Goal: Information Seeking & Learning: Learn about a topic

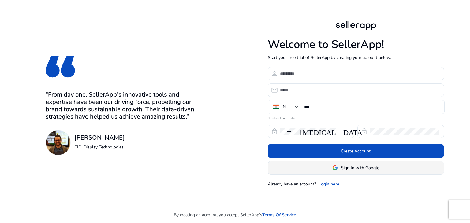
click at [361, 167] on span "Sign In with Google" at bounding box center [360, 168] width 38 height 6
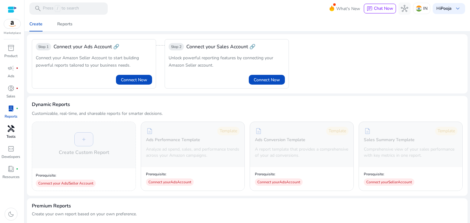
click at [11, 136] on p "Tools" at bounding box center [10, 137] width 9 height 6
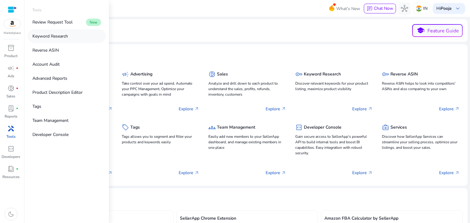
click at [56, 38] on p "Keyword Research" at bounding box center [49, 36] width 35 height 6
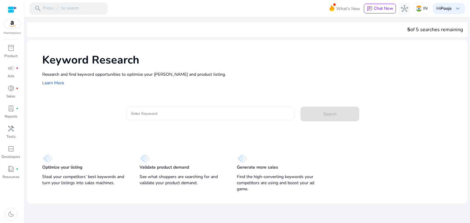
click at [174, 114] on input "Enter Keyword" at bounding box center [210, 113] width 158 height 7
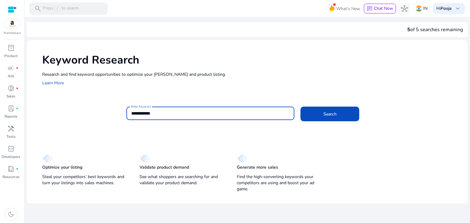
type input "**********"
click at [300, 107] on button "Search" at bounding box center [329, 114] width 59 height 15
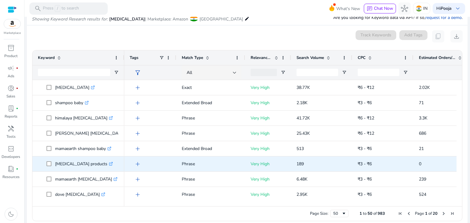
scroll to position [31, 0]
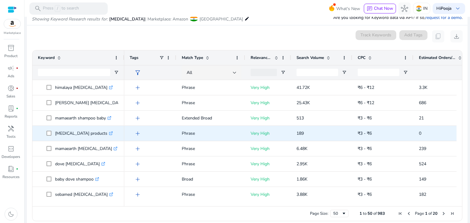
click at [54, 134] on span at bounding box center [51, 133] width 9 height 13
drag, startPoint x: 54, startPoint y: 134, endPoint x: 100, endPoint y: 132, distance: 46.6
click at [100, 132] on span "[MEDICAL_DATA] products .st0{fill:#2c8af8}" at bounding box center [83, 133] width 72 height 13
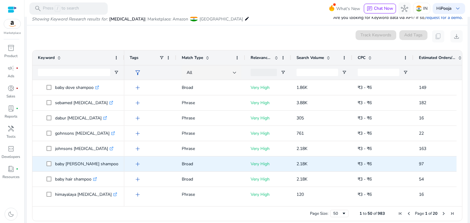
scroll to position [153, 0]
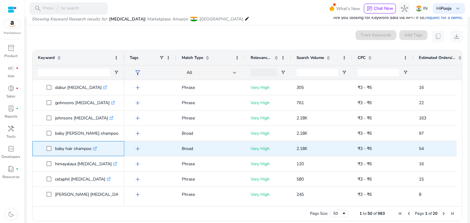
drag, startPoint x: 54, startPoint y: 147, endPoint x: 94, endPoint y: 150, distance: 40.2
click at [94, 150] on span "baby hair shampoo .st0{fill:#2c8af8}" at bounding box center [83, 149] width 72 height 13
copy span "baby hair shampoo"
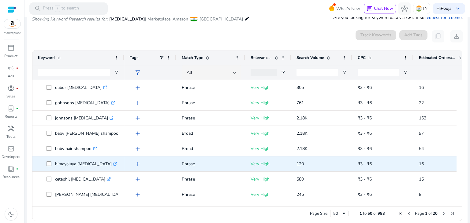
click at [34, 162] on div "himayalaya [MEDICAL_DATA] .st0{fill:#2c8af8}" at bounding box center [78, 164] width 92 height 15
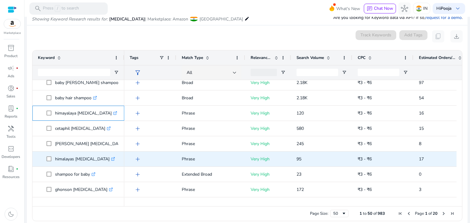
scroll to position [214, 0]
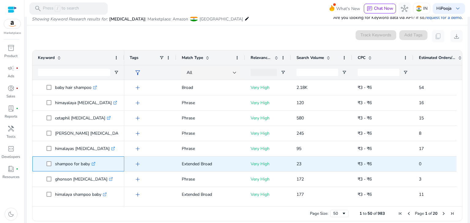
drag, startPoint x: 54, startPoint y: 165, endPoint x: 89, endPoint y: 164, distance: 35.5
click at [89, 164] on span "shampoo for baby .st0{fill:#2c8af8}" at bounding box center [83, 164] width 72 height 13
copy span "shampoo for baby"
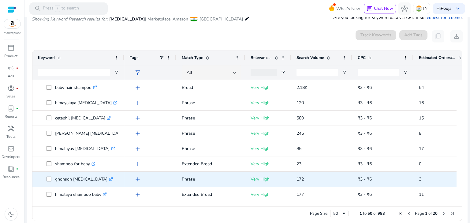
click at [38, 175] on span "ghonson [MEDICAL_DATA] .st0{fill:#2c8af8}" at bounding box center [78, 179] width 81 height 13
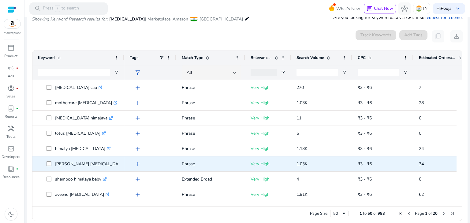
scroll to position [487, 0]
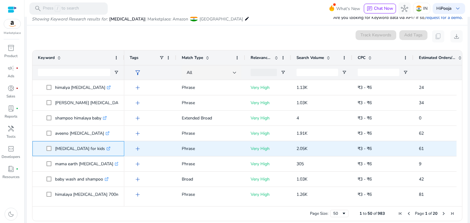
click at [54, 149] on span at bounding box center [51, 149] width 9 height 13
drag, startPoint x: 56, startPoint y: 149, endPoint x: 92, endPoint y: 148, distance: 36.1
click at [92, 148] on span "[MEDICAL_DATA] for kids .st0{fill:#2c8af8}" at bounding box center [83, 149] width 72 height 13
copy span "[MEDICAL_DATA] for kids"
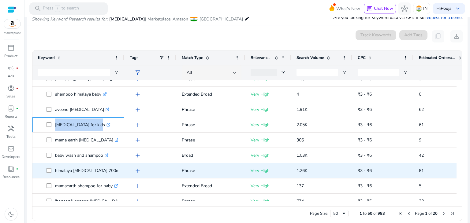
scroll to position [551, 0]
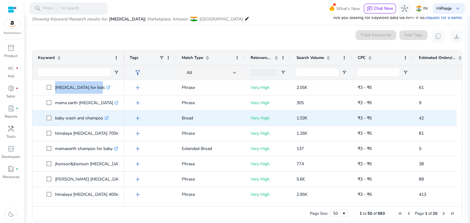
click at [54, 117] on span at bounding box center [51, 118] width 9 height 13
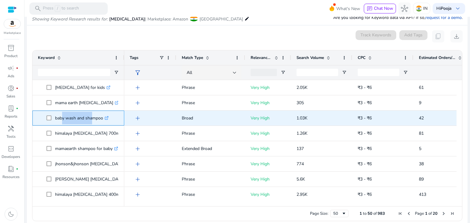
drag, startPoint x: 61, startPoint y: 117, endPoint x: 91, endPoint y: 117, distance: 30.0
click at [91, 117] on p "baby wash and shampoo .st0{fill:#2c8af8}" at bounding box center [82, 118] width 54 height 13
click at [103, 119] on p "baby wash and shampoo .st0{fill:#2c8af8}" at bounding box center [82, 118] width 54 height 13
drag, startPoint x: 103, startPoint y: 119, endPoint x: 51, endPoint y: 119, distance: 51.4
click at [51, 119] on span "baby wash and shampoo .st0{fill:#2c8af8}" at bounding box center [83, 118] width 72 height 13
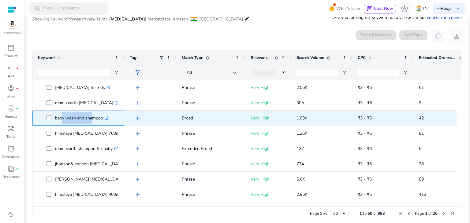
copy span "baby wash and shampoo"
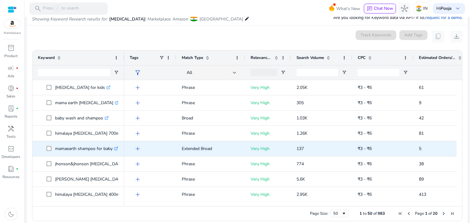
click at [84, 142] on div "mamaearth shampoo for baby .st0{fill:#2c8af8}" at bounding box center [78, 149] width 81 height 14
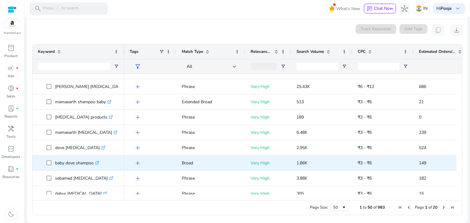
scroll to position [32, 0]
